Goal: Transaction & Acquisition: Purchase product/service

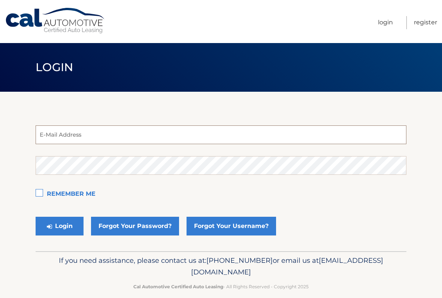
click at [51, 131] on input "email" at bounding box center [221, 134] width 371 height 19
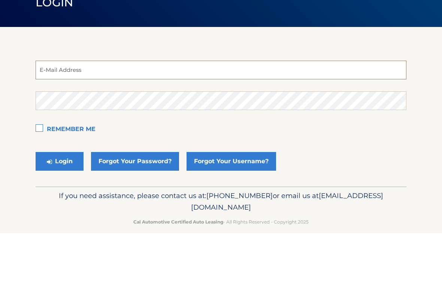
type input "[EMAIL_ADDRESS][DOMAIN_NAME]"
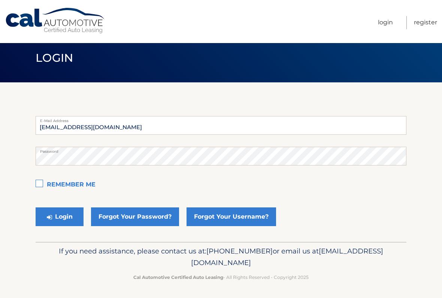
click at [44, 182] on label "Remember Me" at bounding box center [221, 184] width 371 height 15
click at [0, 0] on input "Remember Me" at bounding box center [0, 0] width 0 height 0
click at [63, 219] on button "Login" at bounding box center [60, 216] width 48 height 19
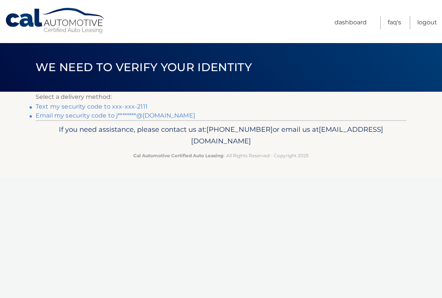
click at [132, 103] on link "Text my security code to xxx-xxx-2111" at bounding box center [92, 106] width 112 height 7
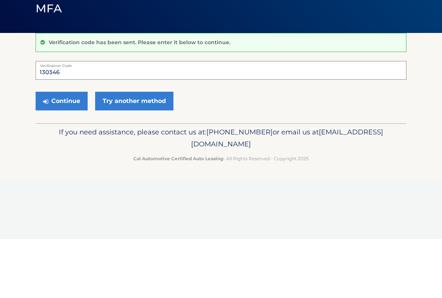
type input "130346"
click at [70, 150] on button "Continue" at bounding box center [62, 159] width 52 height 19
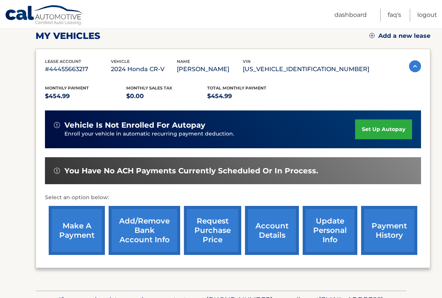
scroll to position [108, 0]
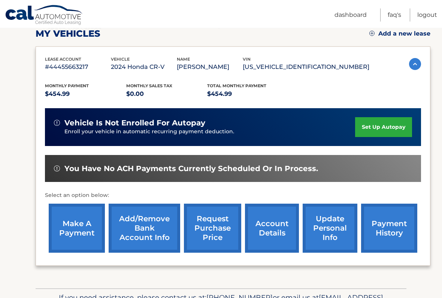
click at [88, 230] on link "make a payment" at bounding box center [77, 228] width 56 height 49
click at [78, 221] on link "make a payment" at bounding box center [77, 228] width 56 height 49
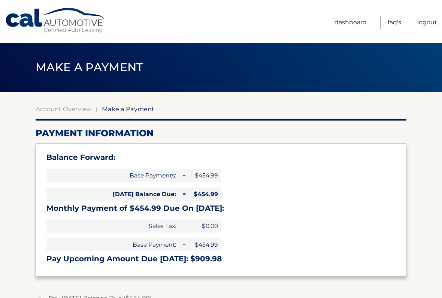
select select "NTY0ODUxMzUtMDQzNy00NmYzLWJmMjYtOTk2YzI3M2E3ZGIw"
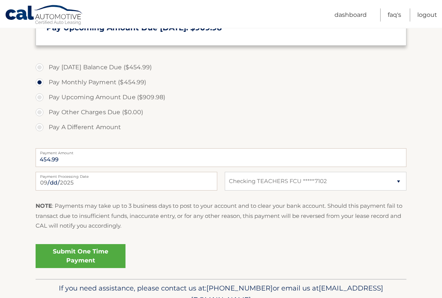
scroll to position [231, 0]
click at [96, 254] on link "Submit One Time Payment" at bounding box center [81, 256] width 90 height 24
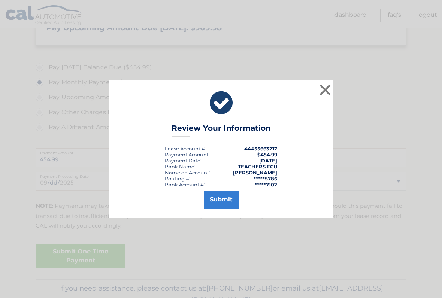
click at [229, 194] on button "Submit" at bounding box center [221, 200] width 35 height 18
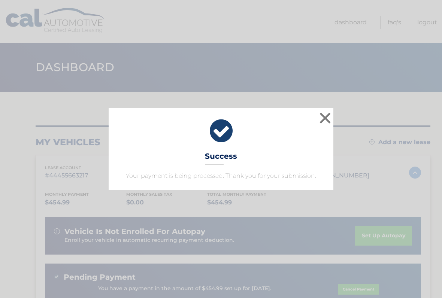
click at [331, 121] on button "×" at bounding box center [324, 117] width 15 height 15
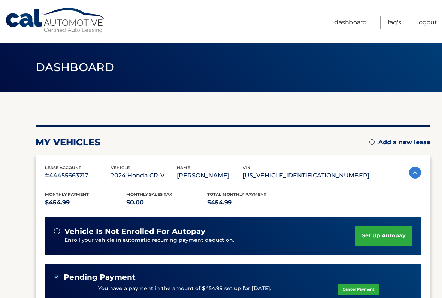
click at [429, 18] on link "Logout" at bounding box center [427, 22] width 20 height 13
